Goal: Navigation & Orientation: Find specific page/section

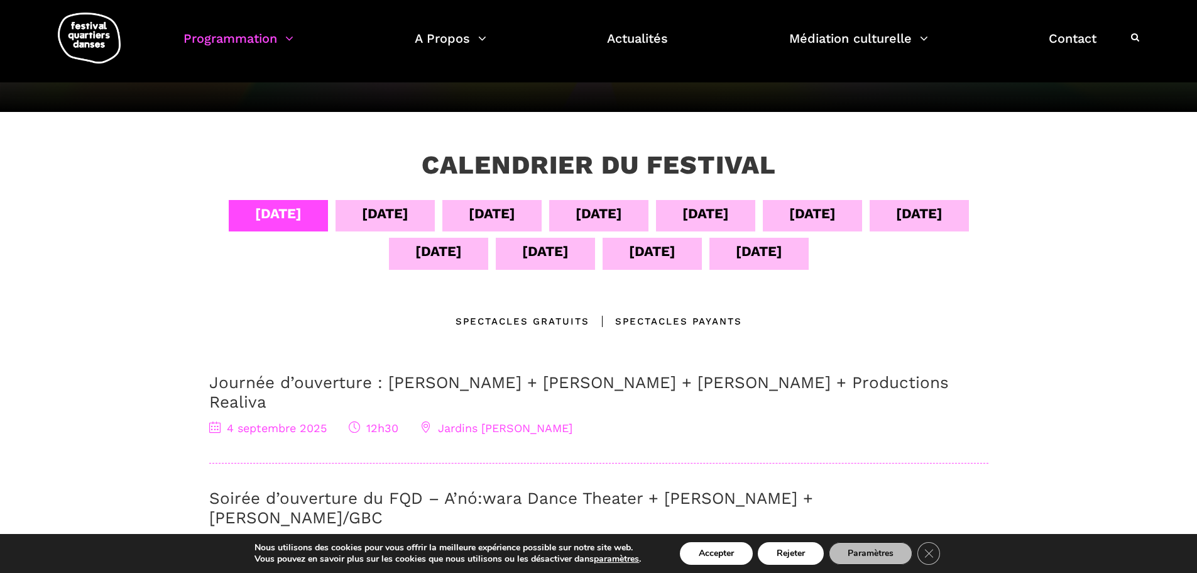
scroll to position [251, 0]
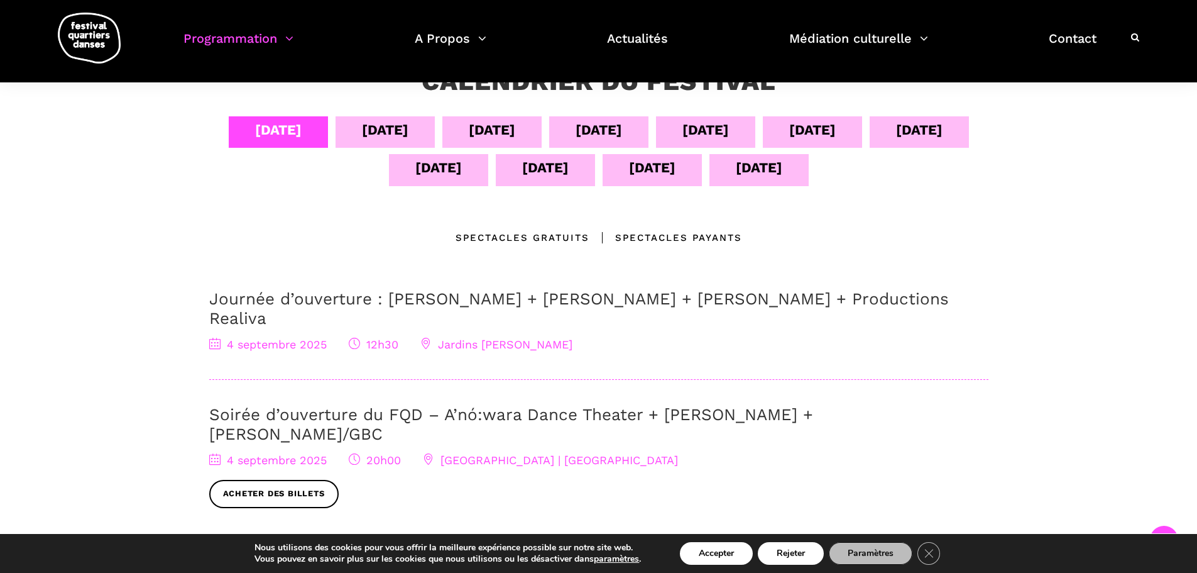
click at [268, 134] on div "[DATE]" at bounding box center [278, 130] width 47 height 22
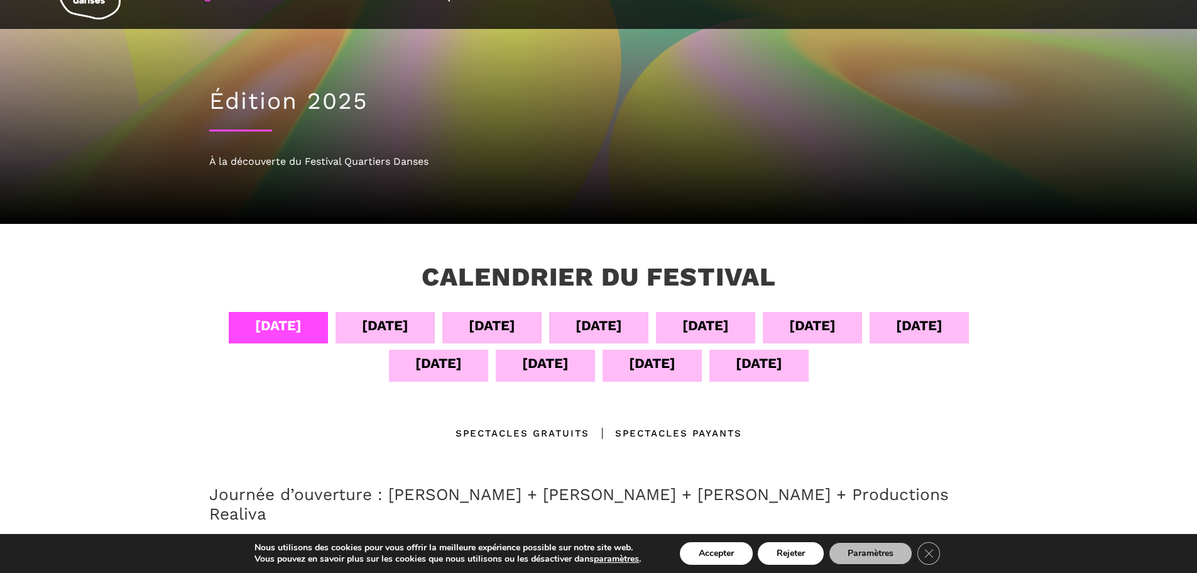
scroll to position [84, 0]
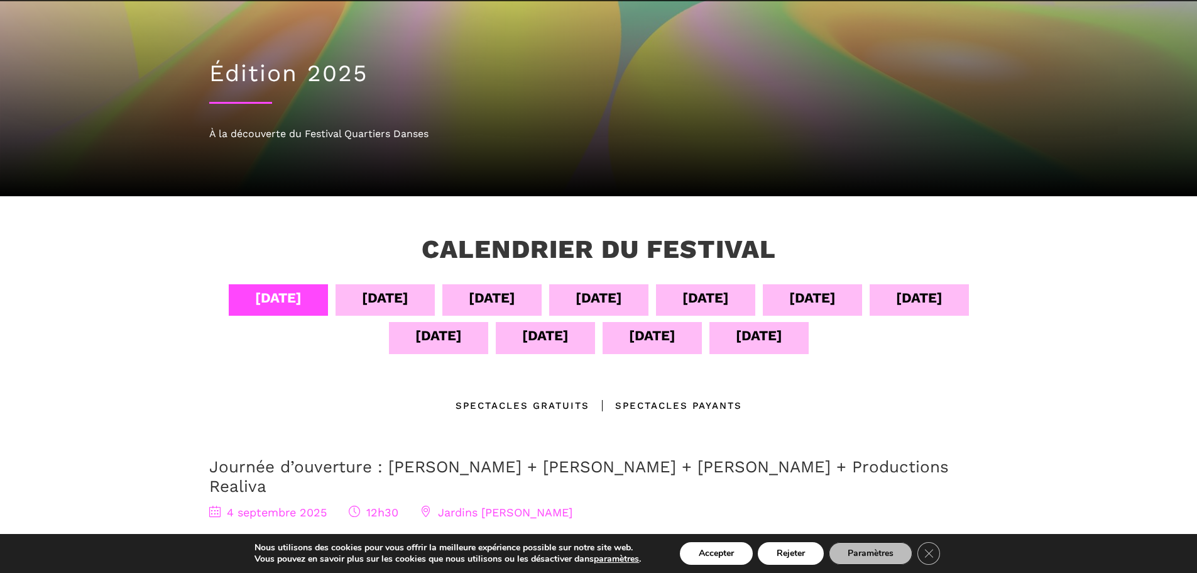
click at [373, 304] on div "[DATE]" at bounding box center [385, 298] width 47 height 22
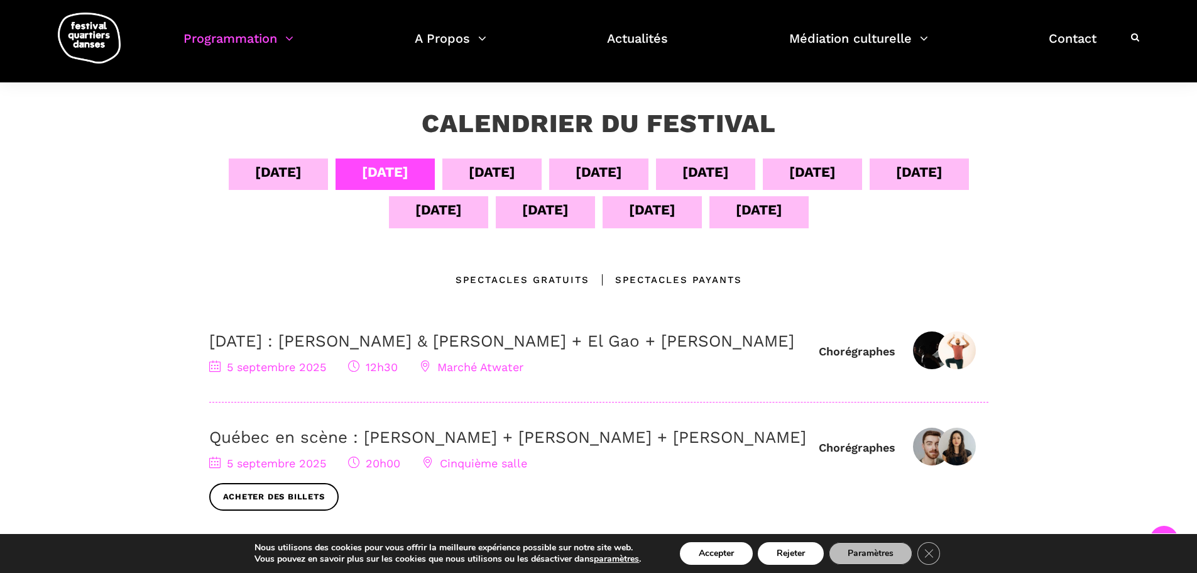
scroll to position [251, 0]
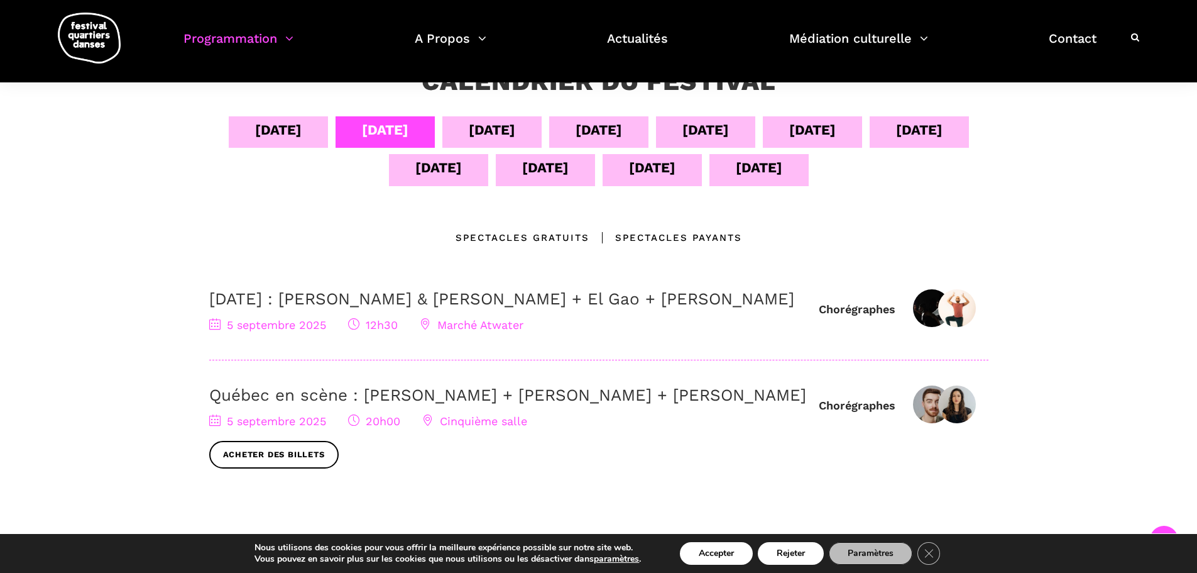
click at [478, 135] on div "[DATE]" at bounding box center [492, 130] width 47 height 22
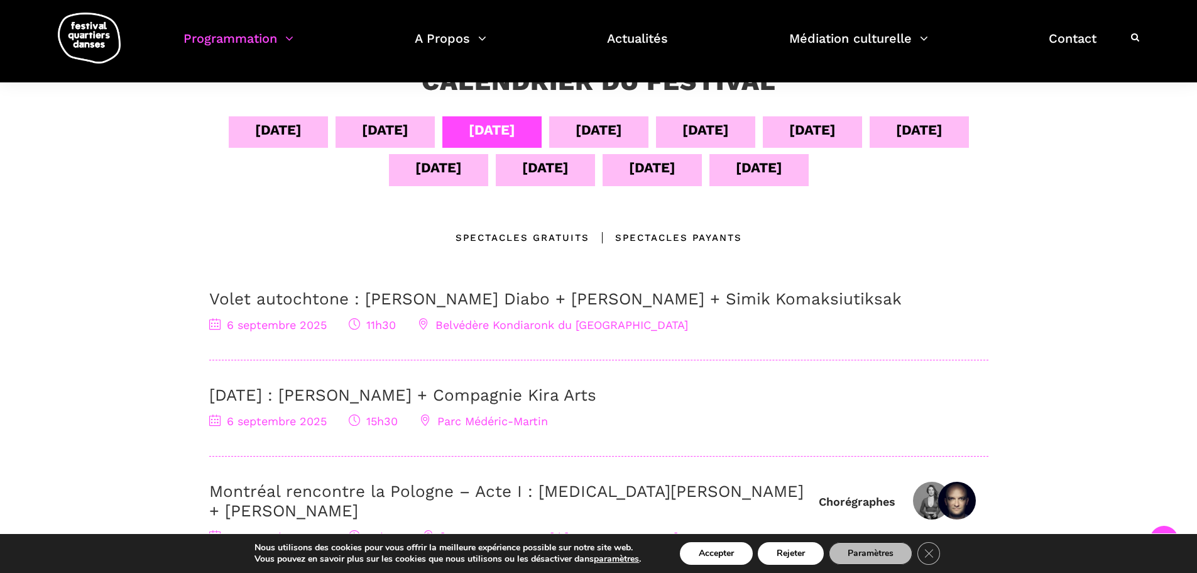
click at [584, 133] on div "[DATE]" at bounding box center [599, 130] width 47 height 22
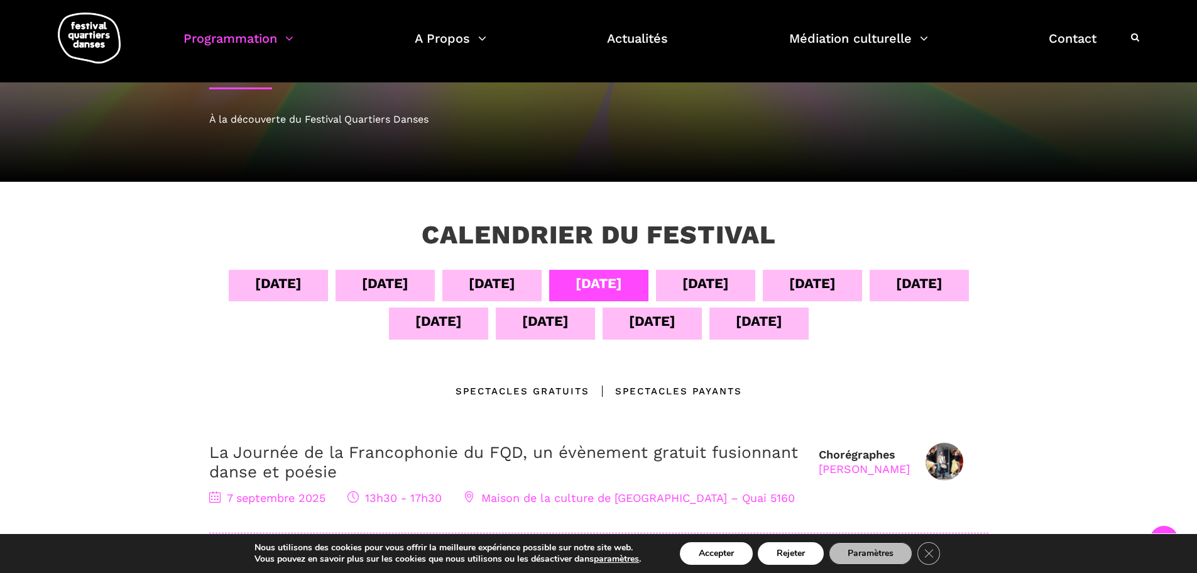
scroll to position [84, 0]
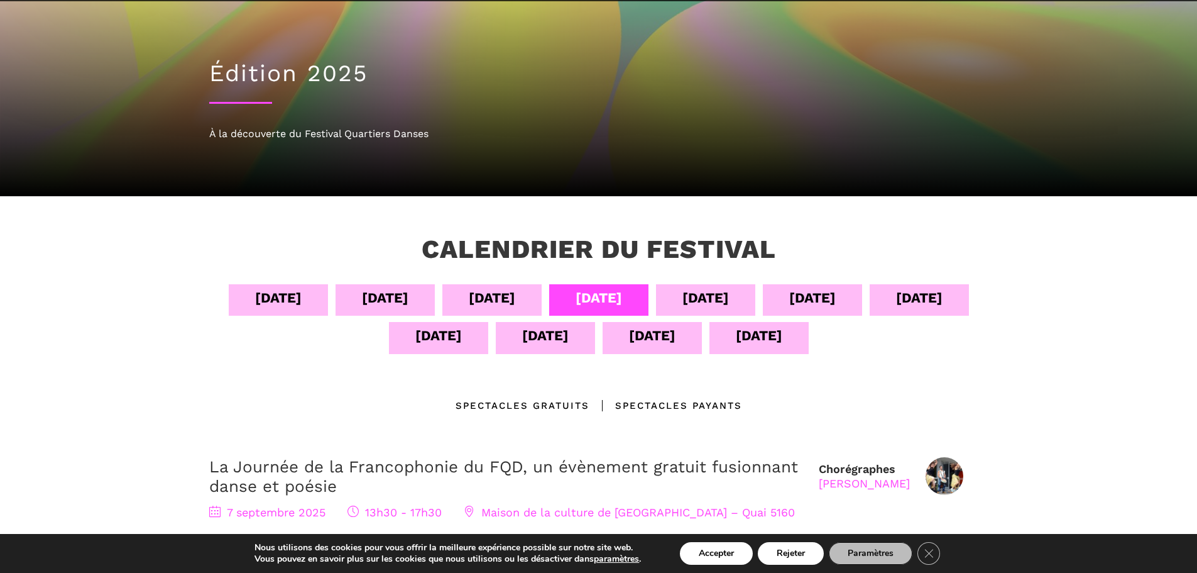
click at [697, 297] on div "[DATE]" at bounding box center [706, 298] width 47 height 22
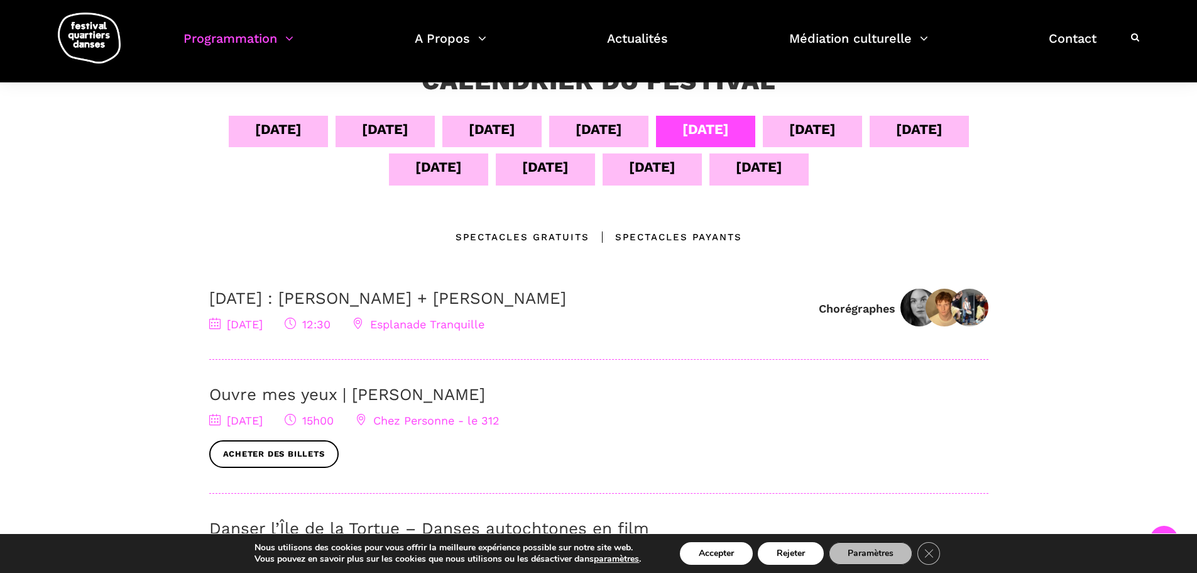
scroll to position [251, 0]
click at [821, 124] on div "[DATE]" at bounding box center [812, 130] width 47 height 22
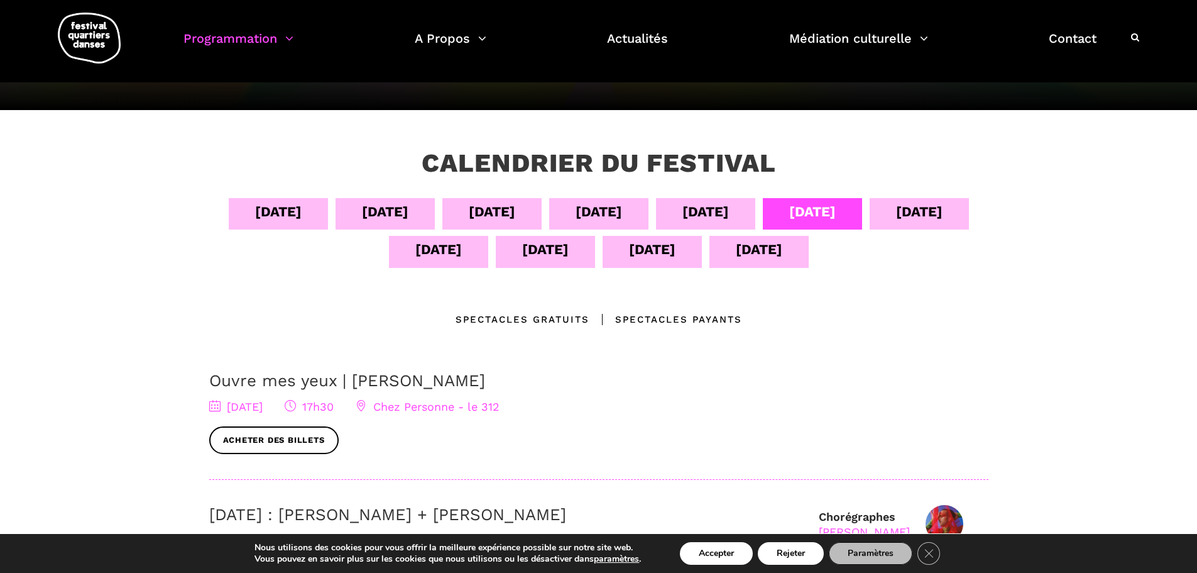
scroll to position [168, 0]
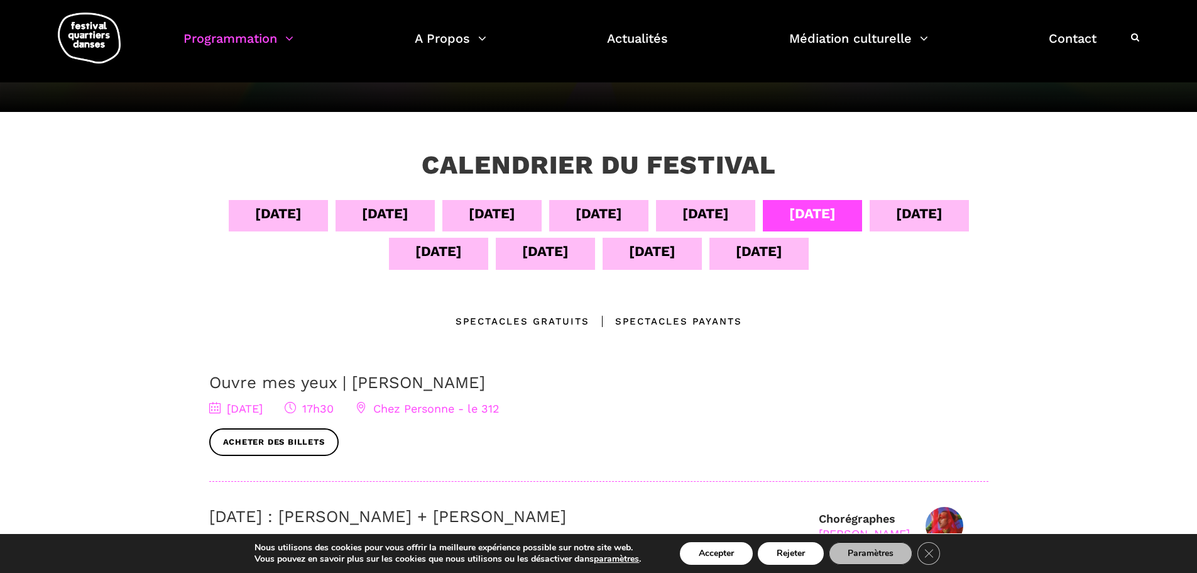
click at [936, 210] on div "[DATE]" at bounding box center [919, 213] width 47 height 22
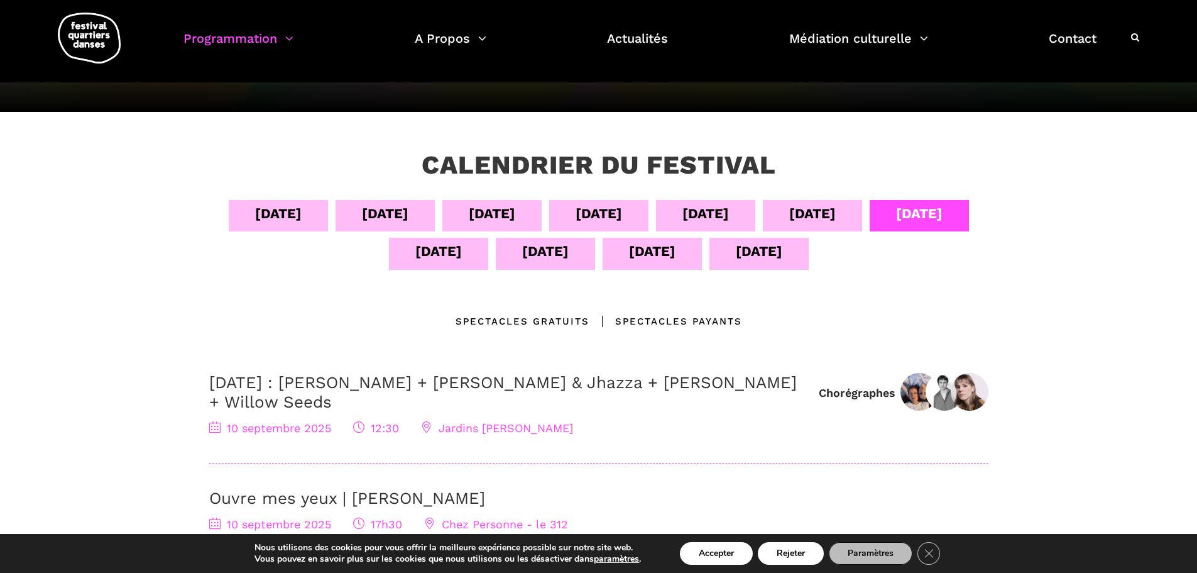
click at [436, 247] on div "[DATE]" at bounding box center [438, 251] width 47 height 22
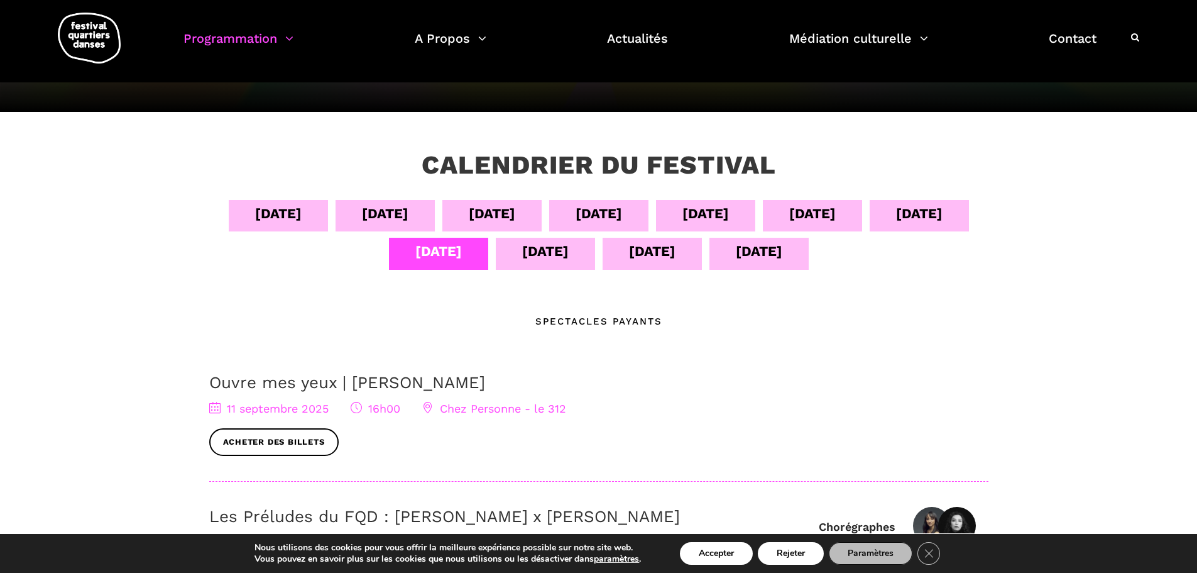
click at [555, 257] on div "[DATE]" at bounding box center [545, 251] width 47 height 22
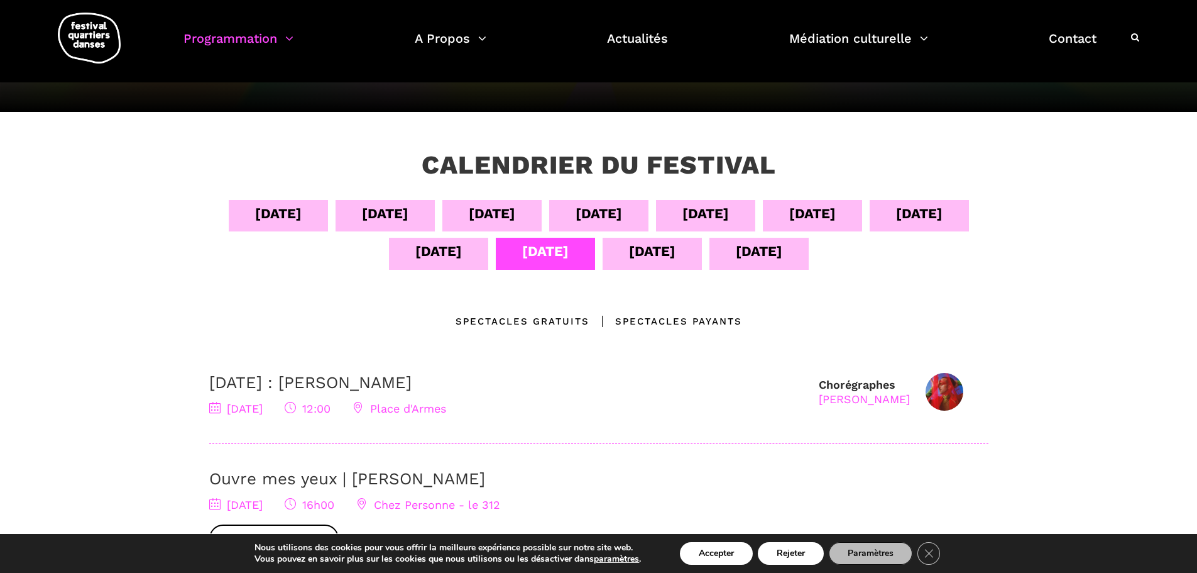
click at [643, 251] on div "[DATE]" at bounding box center [652, 251] width 47 height 22
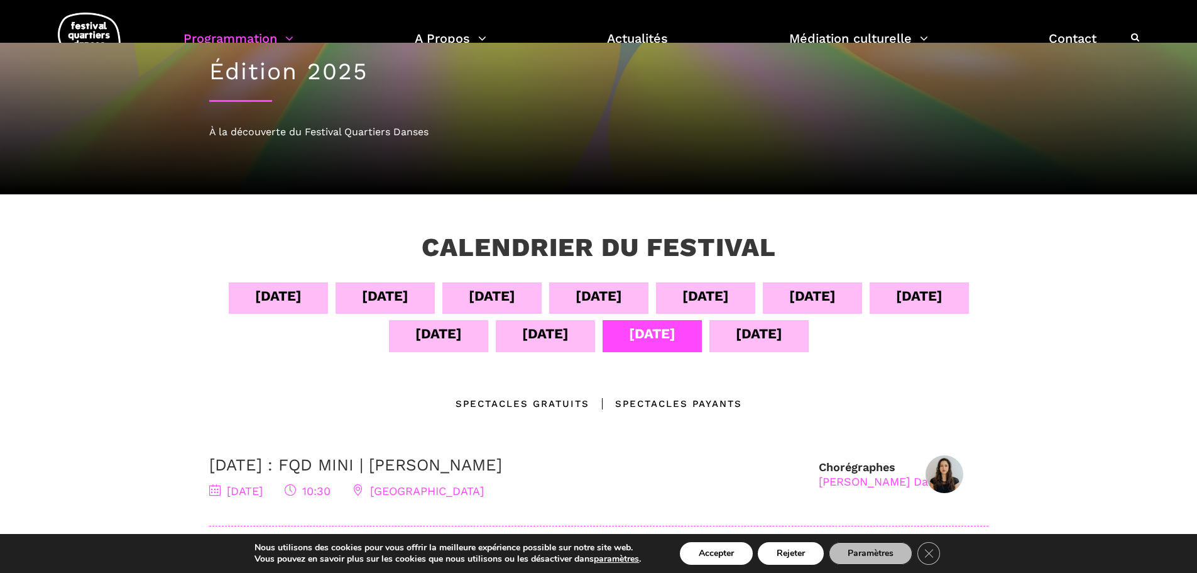
scroll to position [84, 0]
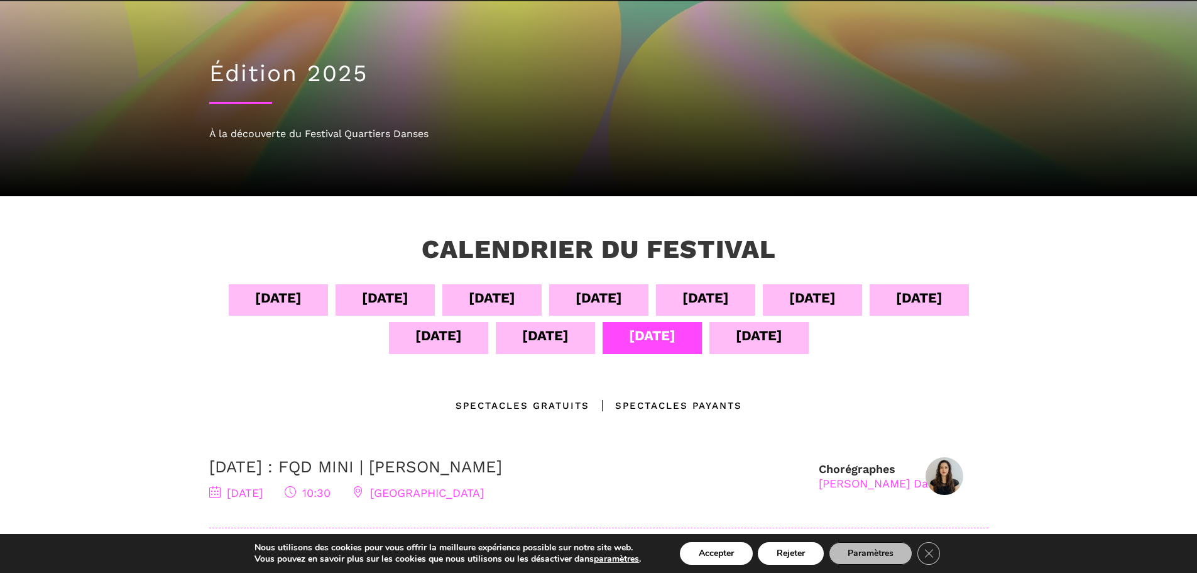
click at [757, 340] on div "[DATE]" at bounding box center [759, 335] width 47 height 22
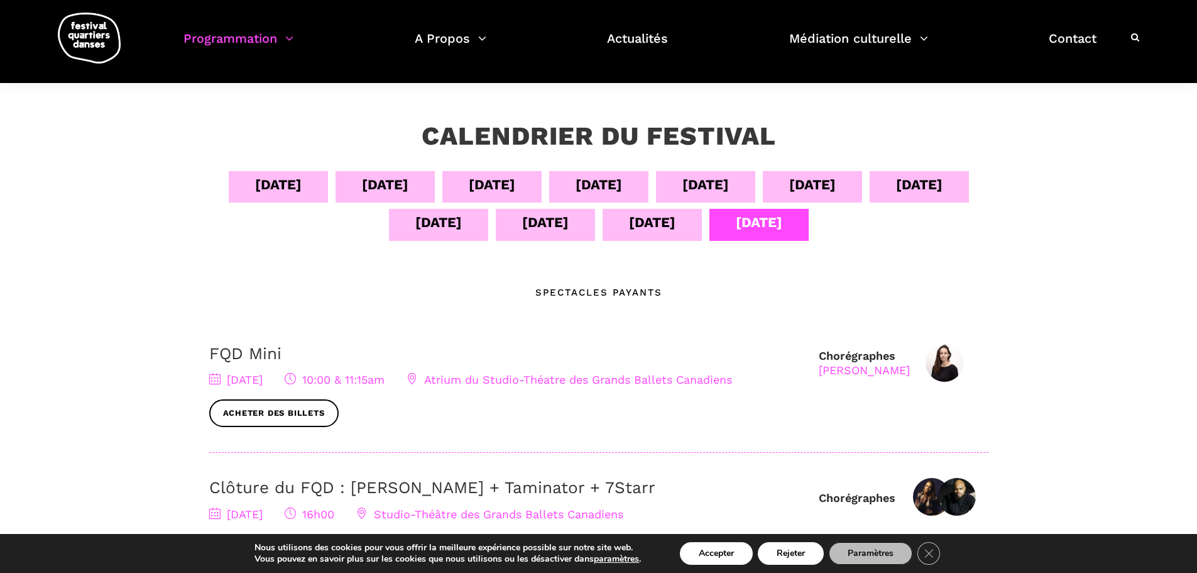
scroll to position [168, 0]
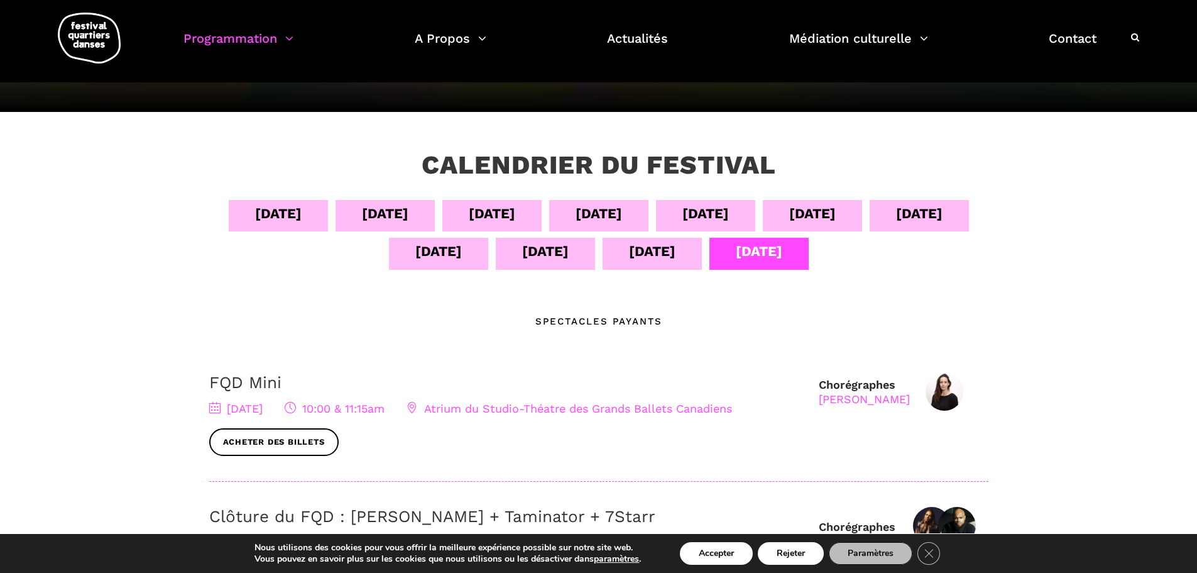
click at [595, 210] on div "[DATE]" at bounding box center [599, 213] width 47 height 22
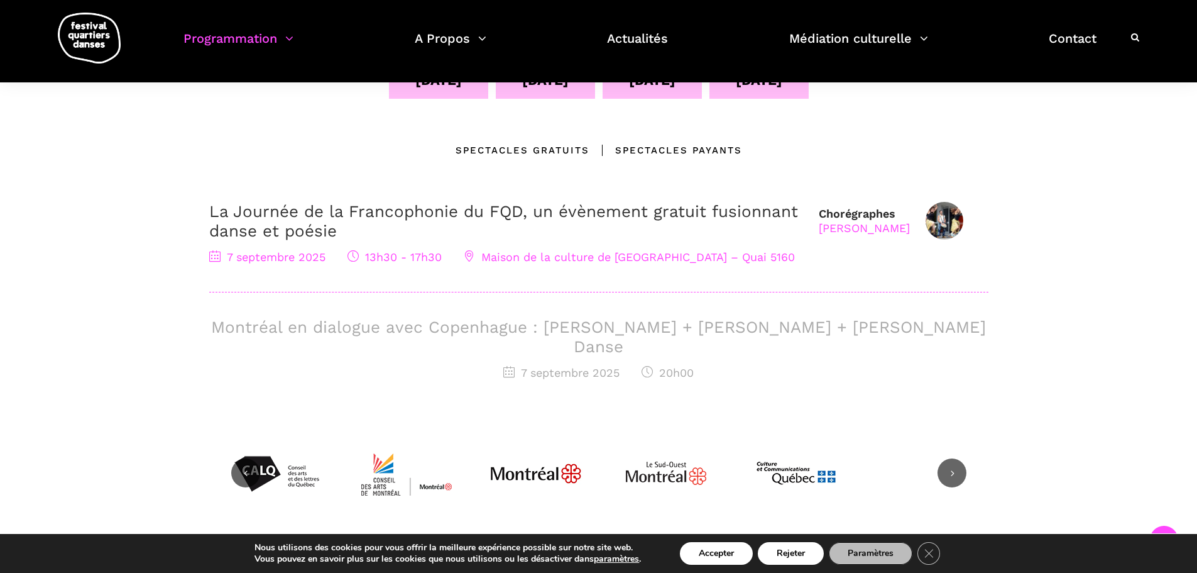
scroll to position [251, 0]
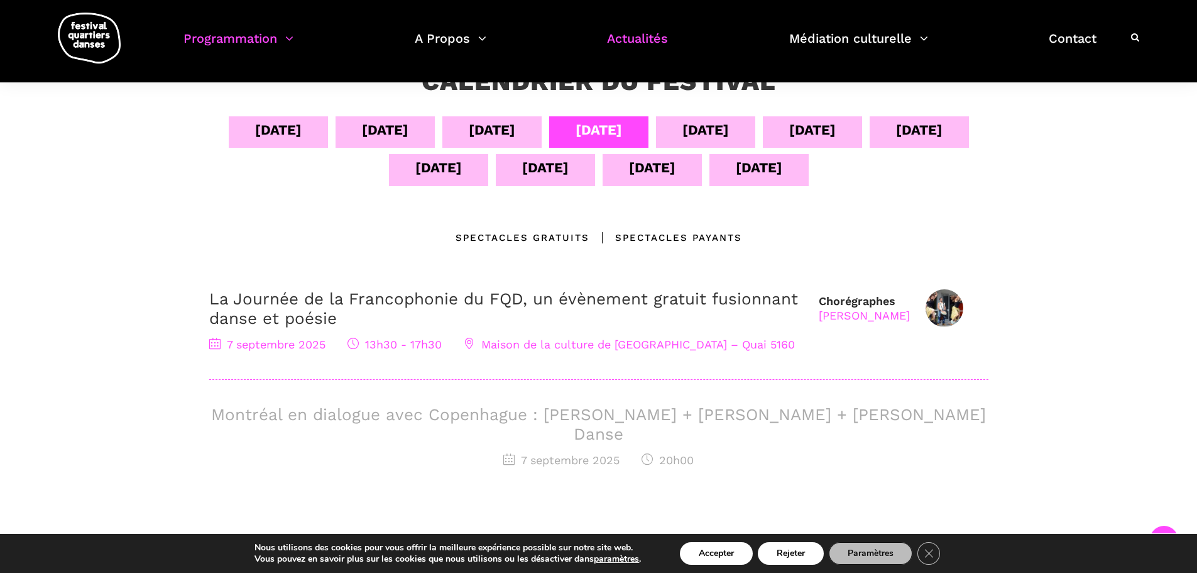
click at [640, 43] on link "Actualités" at bounding box center [637, 46] width 61 height 37
